Goal: Find specific page/section: Find specific page/section

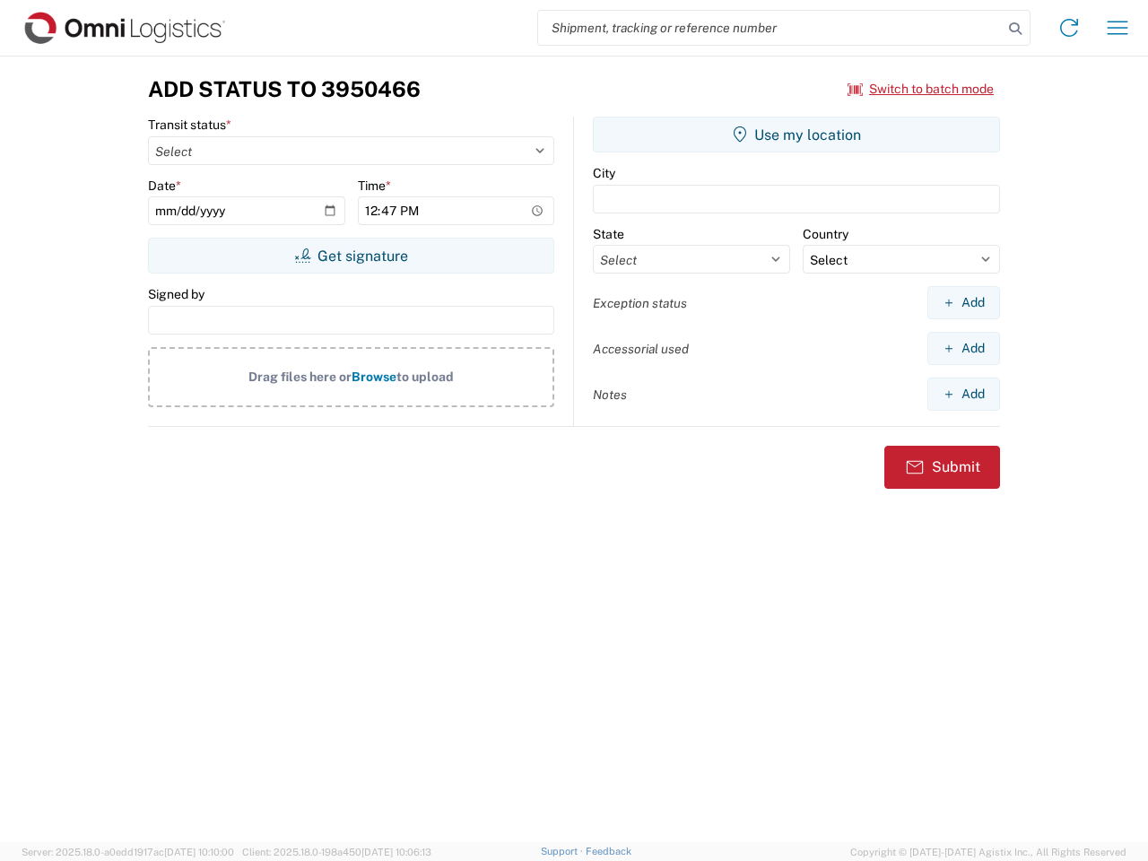
click at [771, 28] on input "search" at bounding box center [770, 28] width 465 height 34
click at [1016, 29] on icon at bounding box center [1015, 28] width 25 height 25
click at [1070, 28] on icon at bounding box center [1069, 27] width 29 height 29
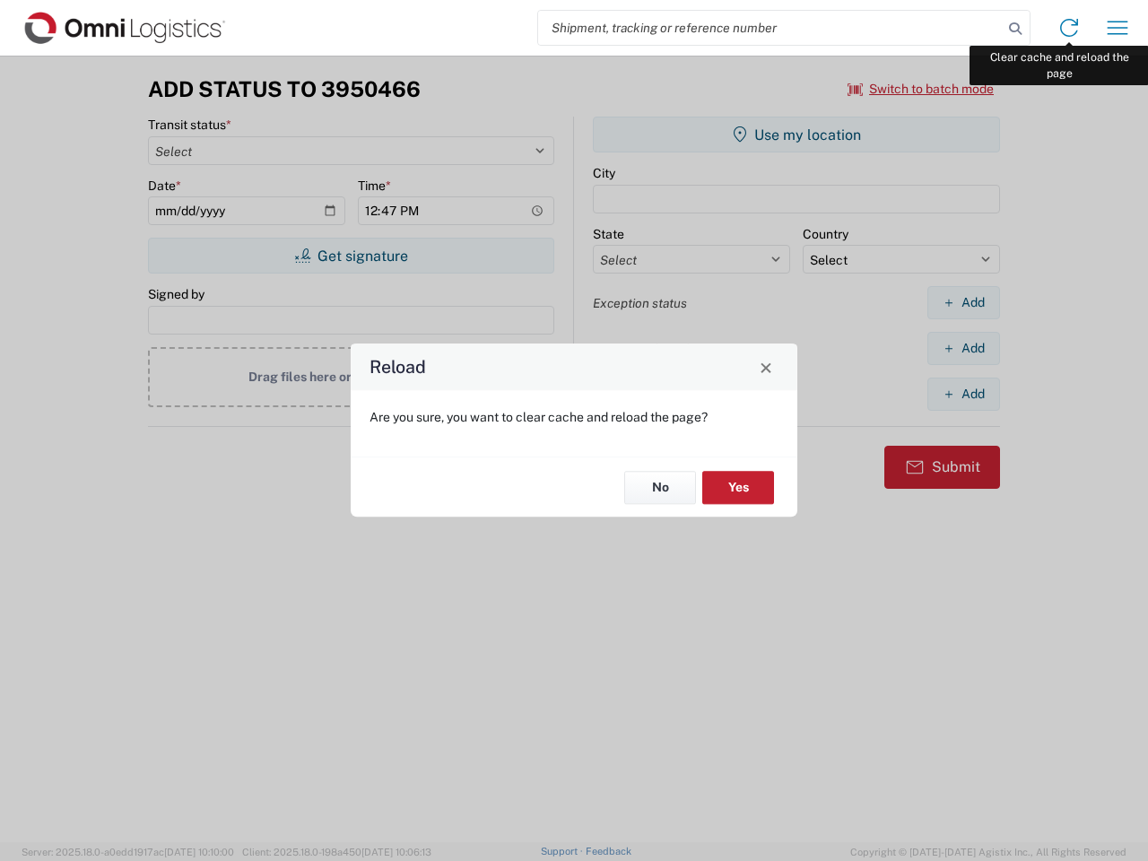
click at [1118, 28] on div "Reload Are you sure, you want to clear cache and reload the page? No Yes" at bounding box center [574, 430] width 1148 height 861
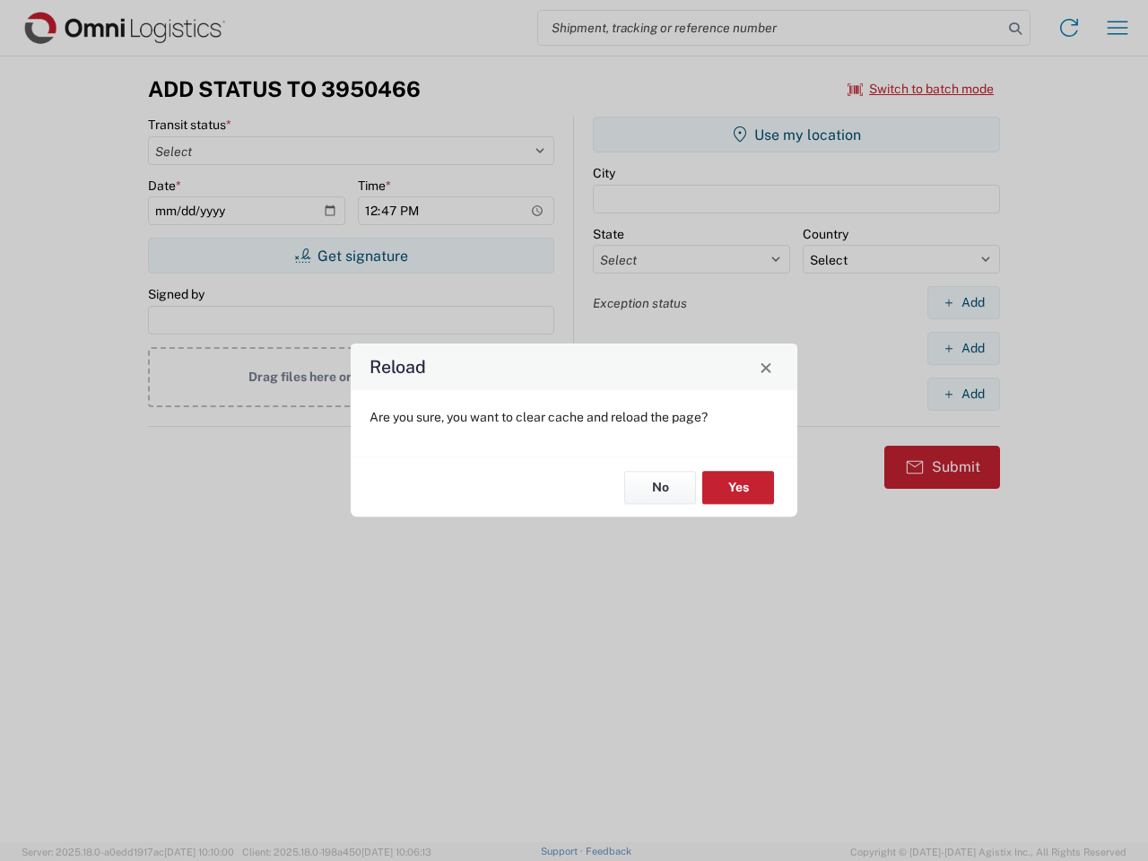
click at [921, 89] on div "Reload Are you sure, you want to clear cache and reload the page? No Yes" at bounding box center [574, 430] width 1148 height 861
click at [351, 256] on div "Reload Are you sure, you want to clear cache and reload the page? No Yes" at bounding box center [574, 430] width 1148 height 861
click at [797, 135] on div "Reload Are you sure, you want to clear cache and reload the page? No Yes" at bounding box center [574, 430] width 1148 height 861
click at [964, 302] on div "Reload Are you sure, you want to clear cache and reload the page? No Yes" at bounding box center [574, 430] width 1148 height 861
click at [964, 348] on div "Reload Are you sure, you want to clear cache and reload the page? No Yes" at bounding box center [574, 430] width 1148 height 861
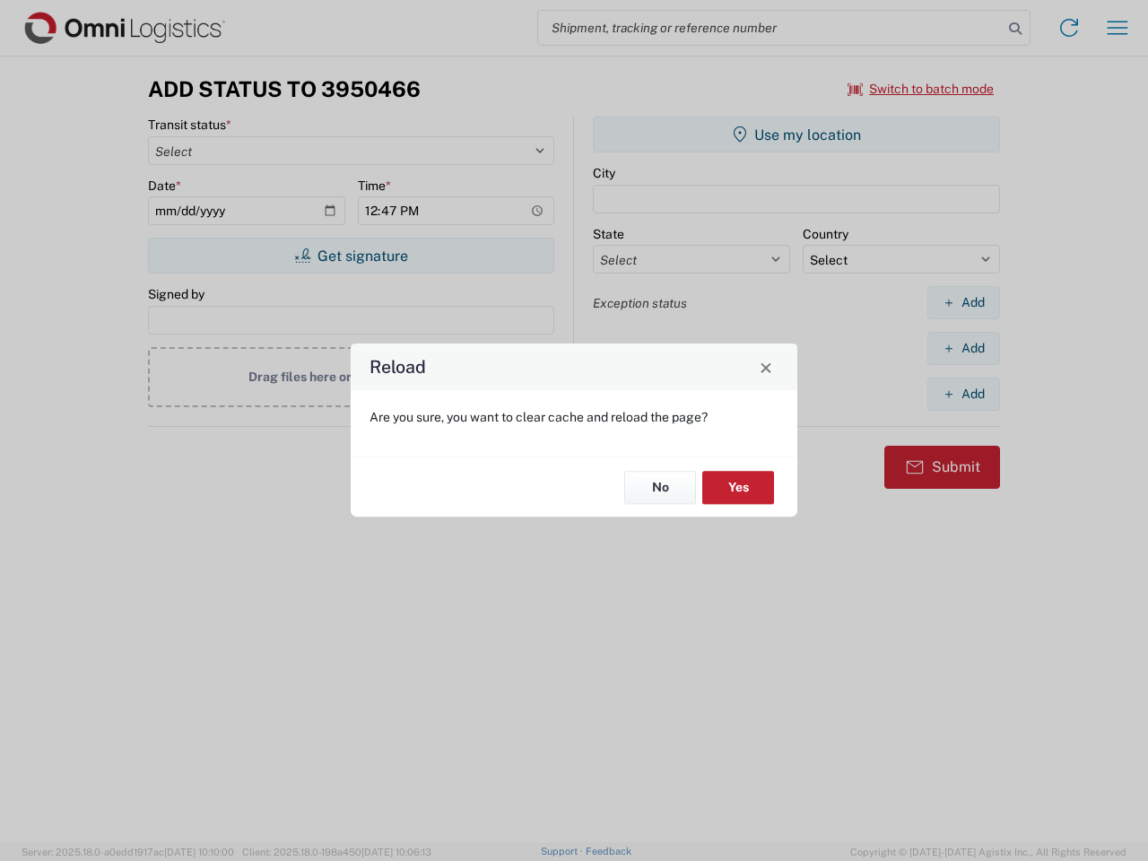
click at [964, 394] on div "Reload Are you sure, you want to clear cache and reload the page? No Yes" at bounding box center [574, 430] width 1148 height 861
